Goal: Information Seeking & Learning: Learn about a topic

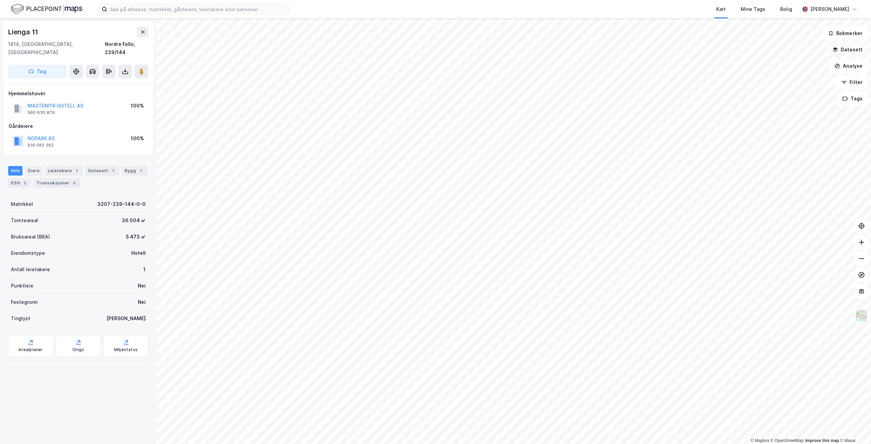
click at [841, 52] on button "Datasett" at bounding box center [848, 50] width 42 height 14
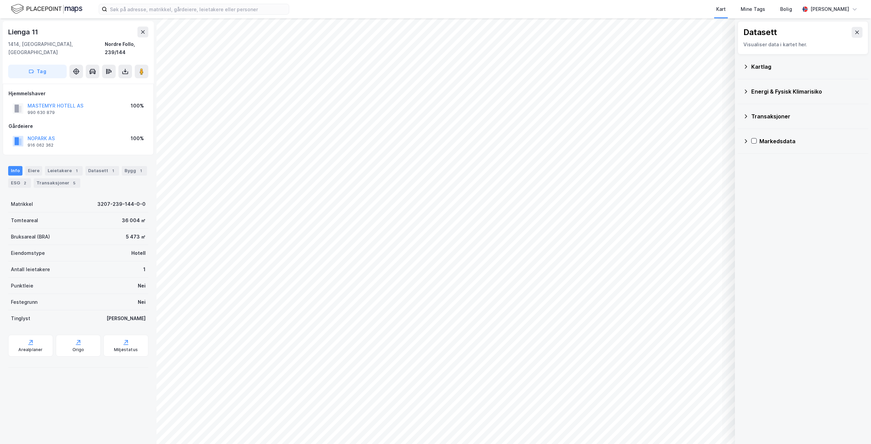
click at [760, 68] on div "Kartlag" at bounding box center [808, 67] width 112 height 8
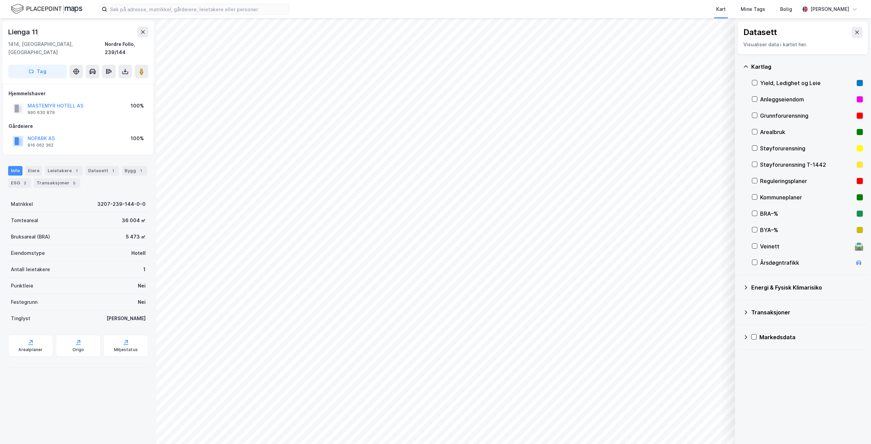
click at [779, 130] on div "Arealbruk" at bounding box center [807, 132] width 94 height 8
click at [793, 179] on div "Reguleringsplaner" at bounding box center [807, 181] width 94 height 8
click at [750, 67] on div "Kartlag" at bounding box center [803, 67] width 120 height 16
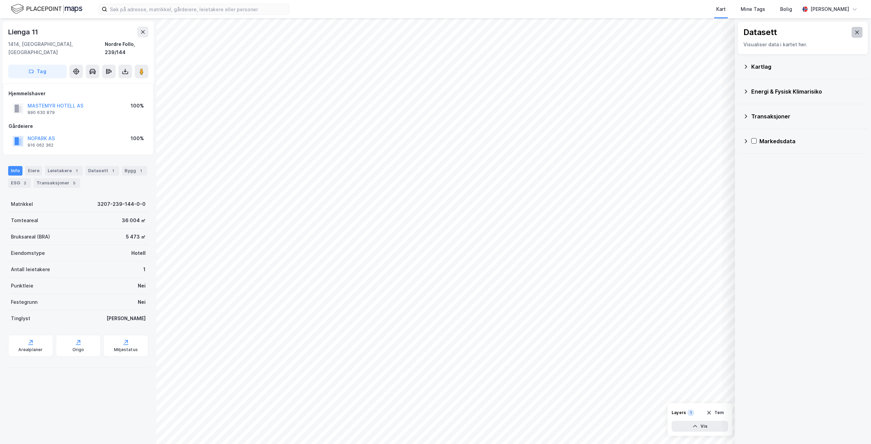
click at [855, 32] on icon at bounding box center [857, 32] width 5 height 5
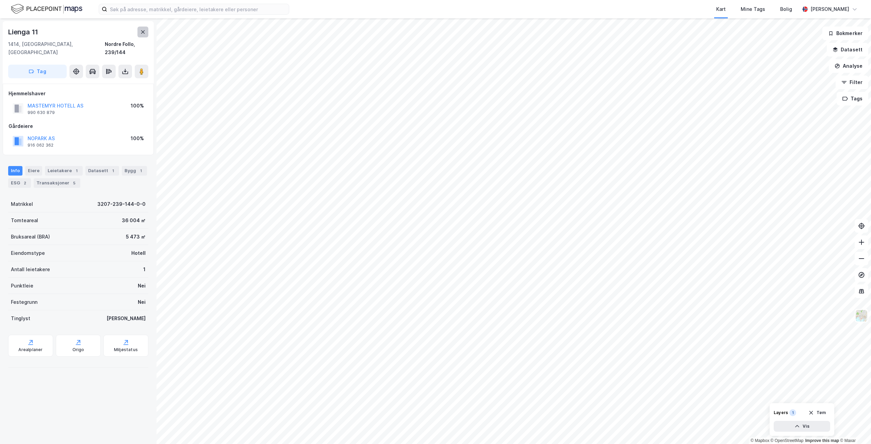
click at [143, 30] on icon at bounding box center [142, 31] width 5 height 5
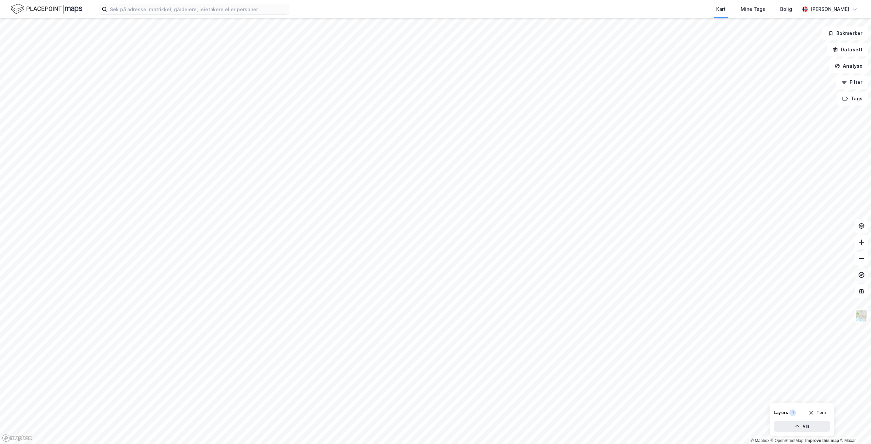
click at [861, 274] on icon at bounding box center [861, 275] width 7 height 7
click at [862, 318] on img at bounding box center [861, 315] width 13 height 13
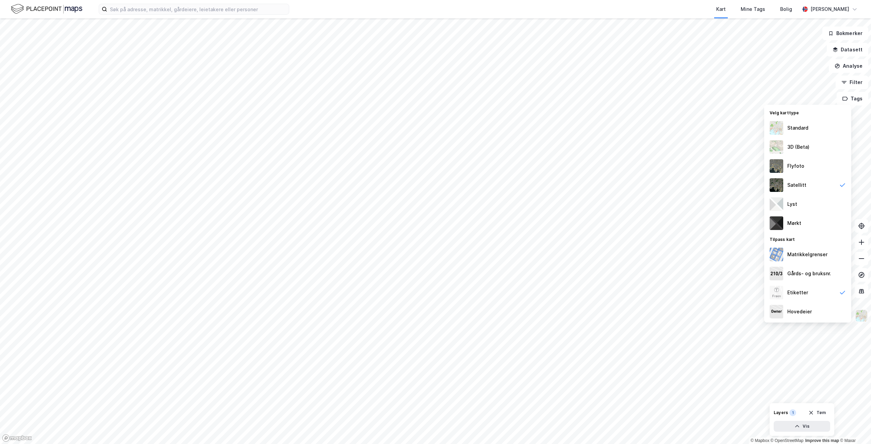
click at [862, 318] on img at bounding box center [861, 315] width 13 height 13
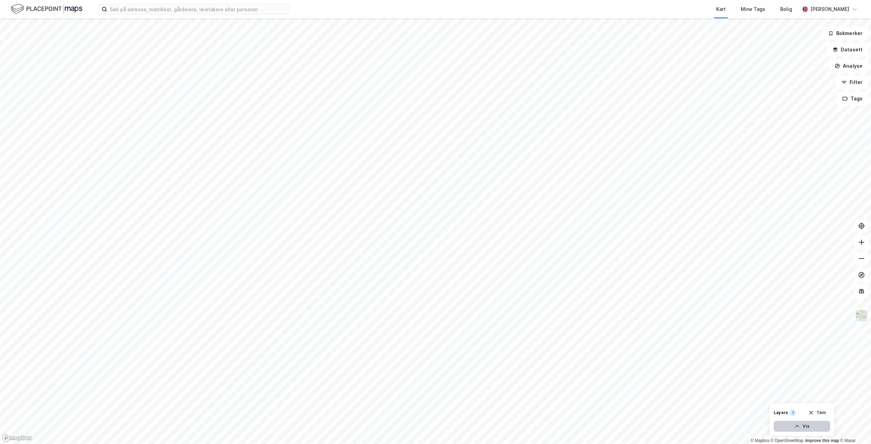
click at [813, 428] on button "Vis" at bounding box center [802, 426] width 57 height 11
click at [806, 428] on button "Lukk" at bounding box center [784, 426] width 94 height 11
click at [851, 62] on button "Analyse" at bounding box center [848, 66] width 39 height 14
click at [852, 64] on button "Analyse" at bounding box center [848, 66] width 39 height 14
click at [850, 52] on button "Datasett" at bounding box center [848, 50] width 42 height 14
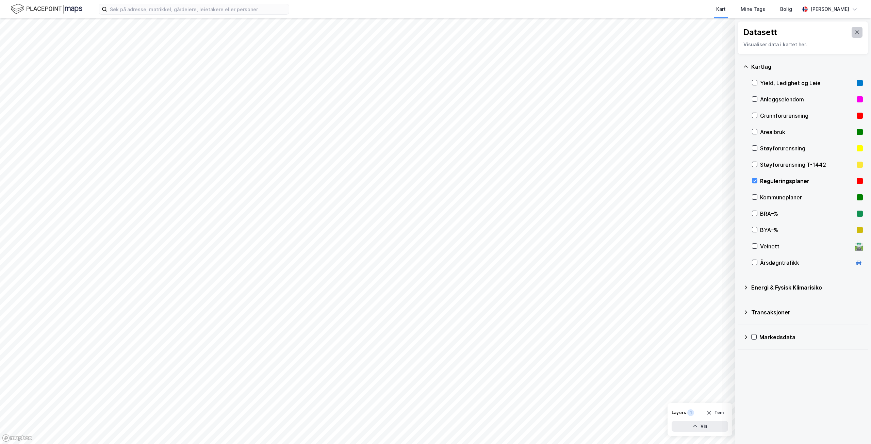
click at [856, 30] on button at bounding box center [857, 32] width 11 height 11
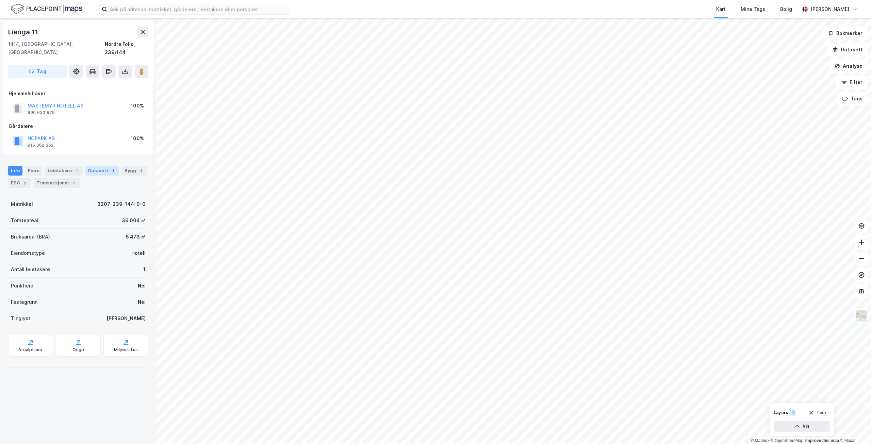
click at [100, 166] on div "Datasett 1" at bounding box center [102, 171] width 34 height 10
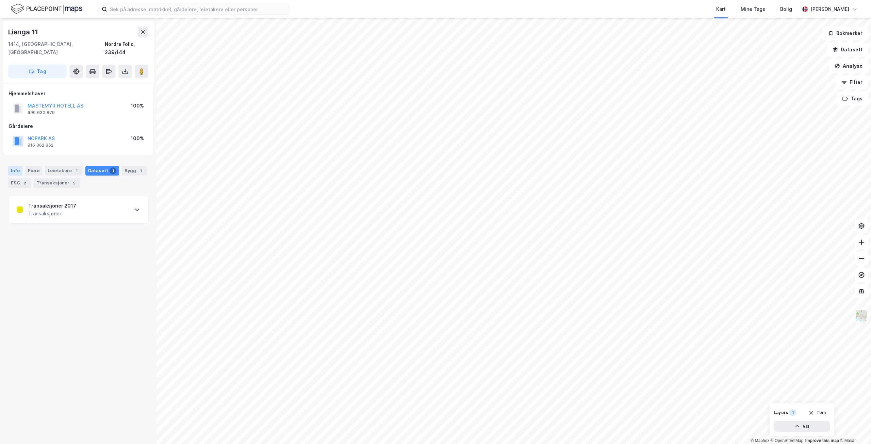
click at [17, 166] on div "Info" at bounding box center [15, 171] width 14 height 10
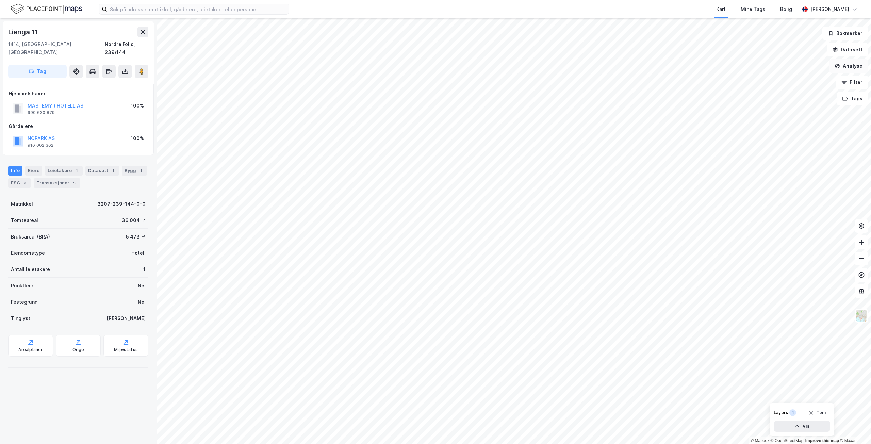
click at [851, 71] on button "Analyse" at bounding box center [848, 66] width 39 height 14
click at [860, 98] on button "Tags" at bounding box center [853, 99] width 32 height 14
click at [858, 102] on button "Tags" at bounding box center [853, 99] width 32 height 14
click at [854, 71] on button "Analyse" at bounding box center [848, 66] width 39 height 14
click at [862, 99] on button "Tags" at bounding box center [853, 99] width 32 height 14
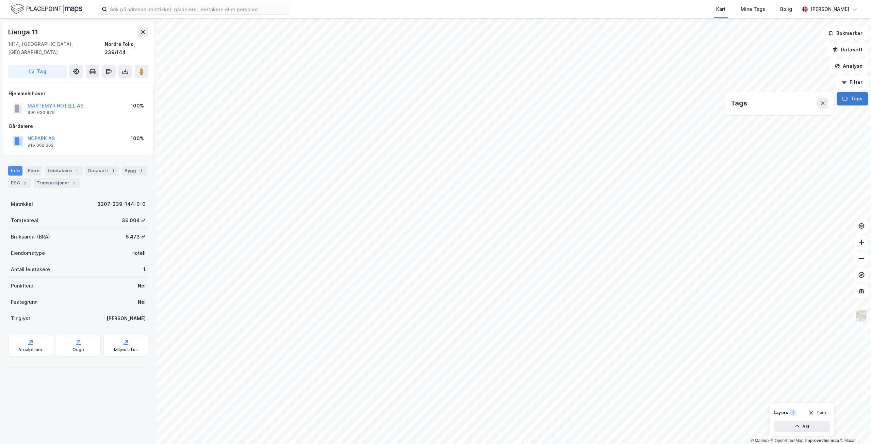
click at [862, 99] on button "Tags" at bounding box center [853, 99] width 32 height 14
click at [858, 83] on button "Filter" at bounding box center [852, 83] width 33 height 14
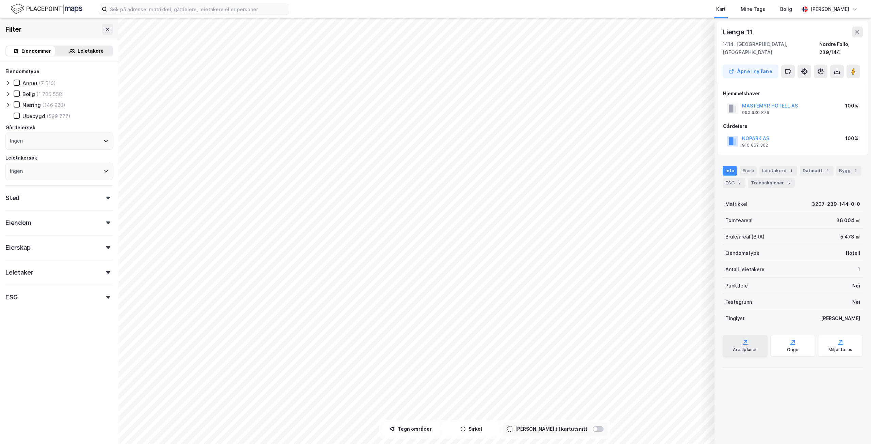
click at [759, 343] on div "Arealplaner" at bounding box center [745, 346] width 45 height 22
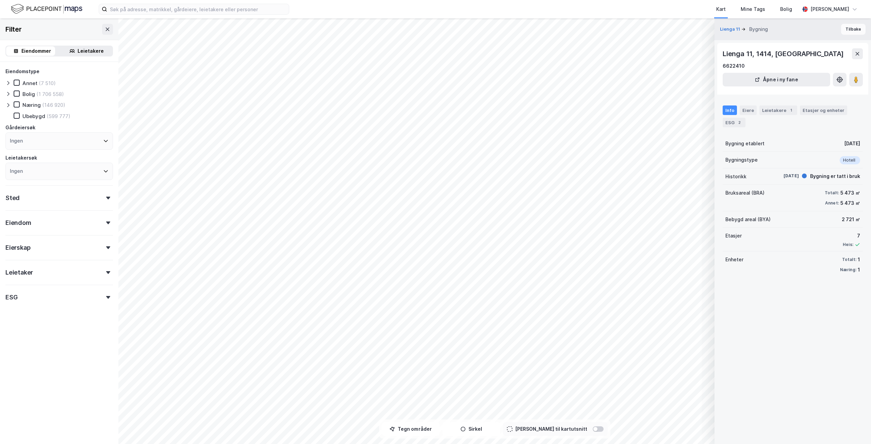
click at [851, 31] on button "Tilbake" at bounding box center [853, 29] width 25 height 11
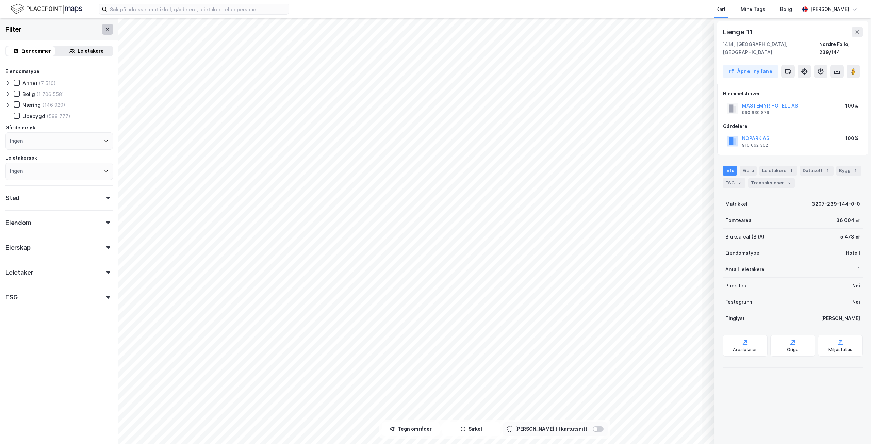
click at [105, 30] on icon at bounding box center [107, 29] width 5 height 5
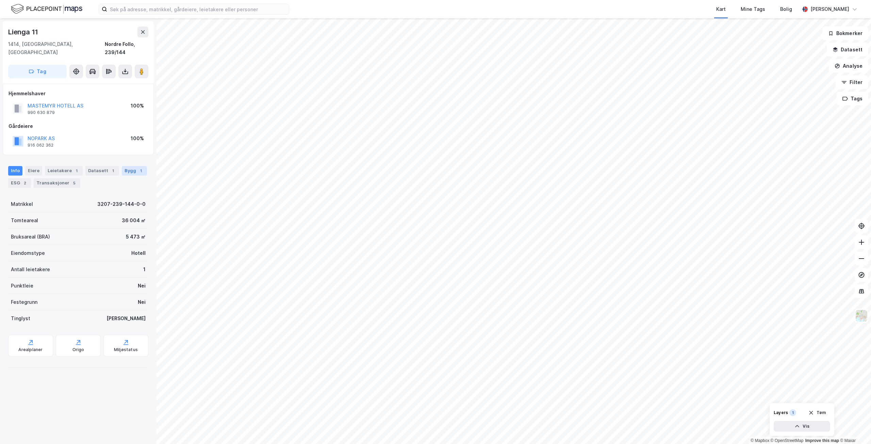
click at [132, 166] on div "Bygg 1" at bounding box center [134, 171] width 25 height 10
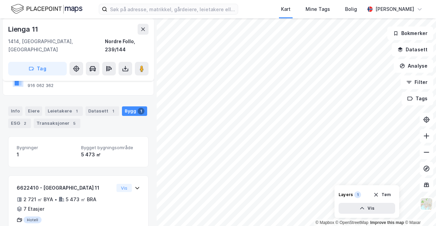
scroll to position [76, 0]
